Goal: Find specific page/section: Find specific page/section

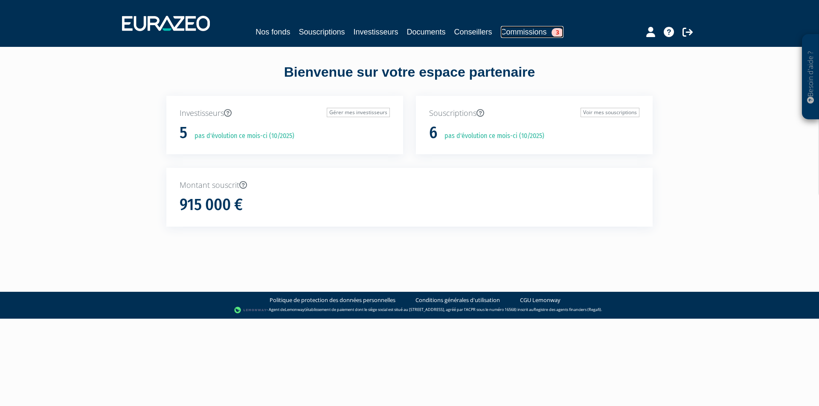
click at [519, 35] on link "Commissions 3" at bounding box center [532, 32] width 63 height 12
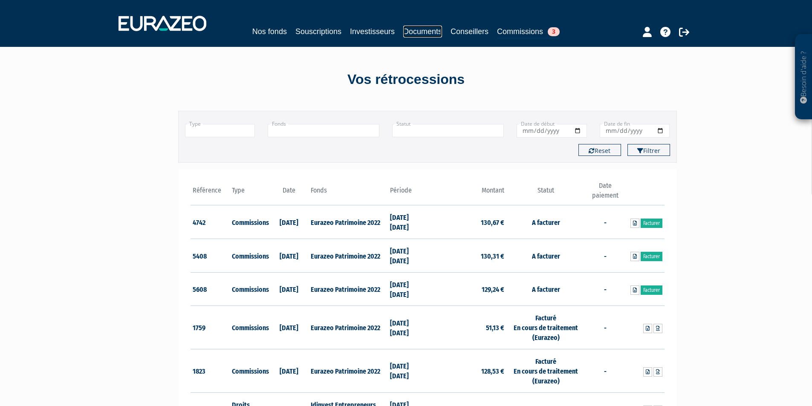
click at [426, 33] on link "Documents" at bounding box center [422, 32] width 39 height 12
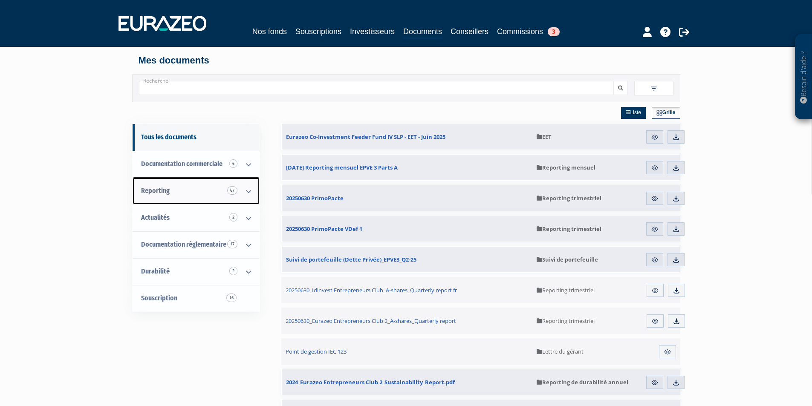
click at [157, 191] on span "Reporting 67" at bounding box center [155, 191] width 29 height 8
